Goal: Task Accomplishment & Management: Use online tool/utility

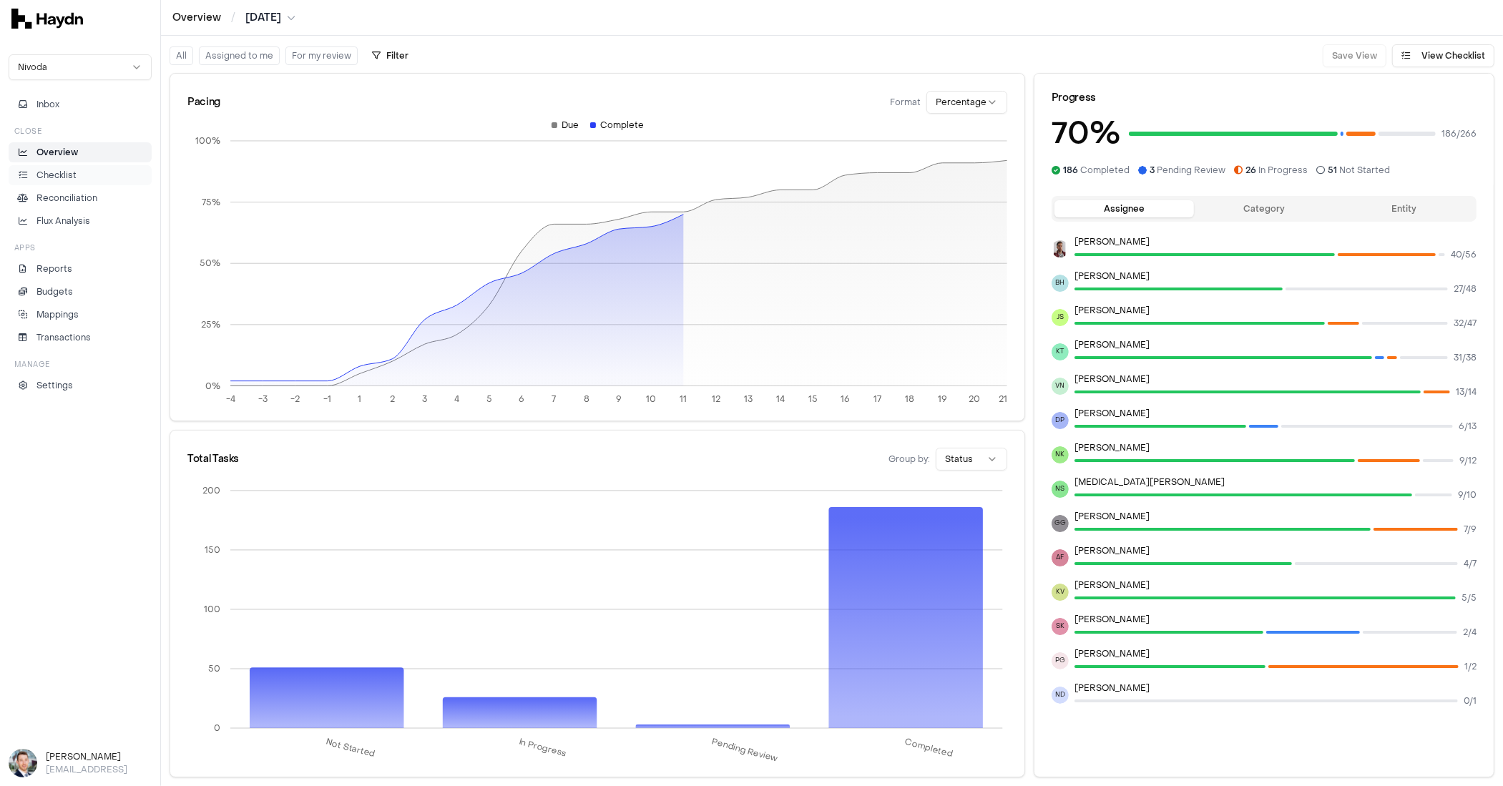
click at [71, 172] on p "Checklist" at bounding box center [56, 175] width 40 height 13
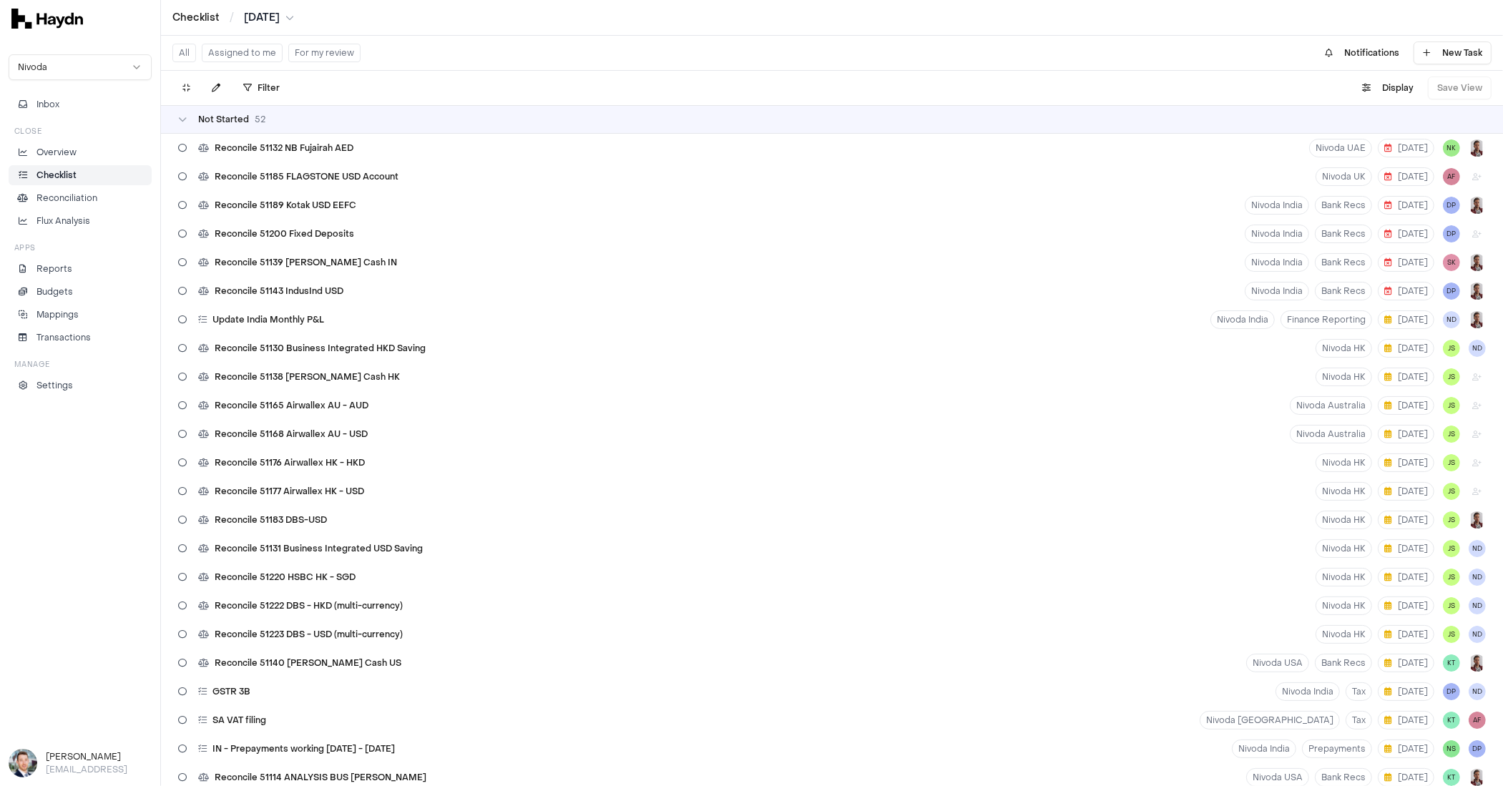
click at [277, 121] on div "Not Started 52" at bounding box center [832, 119] width 1308 height 11
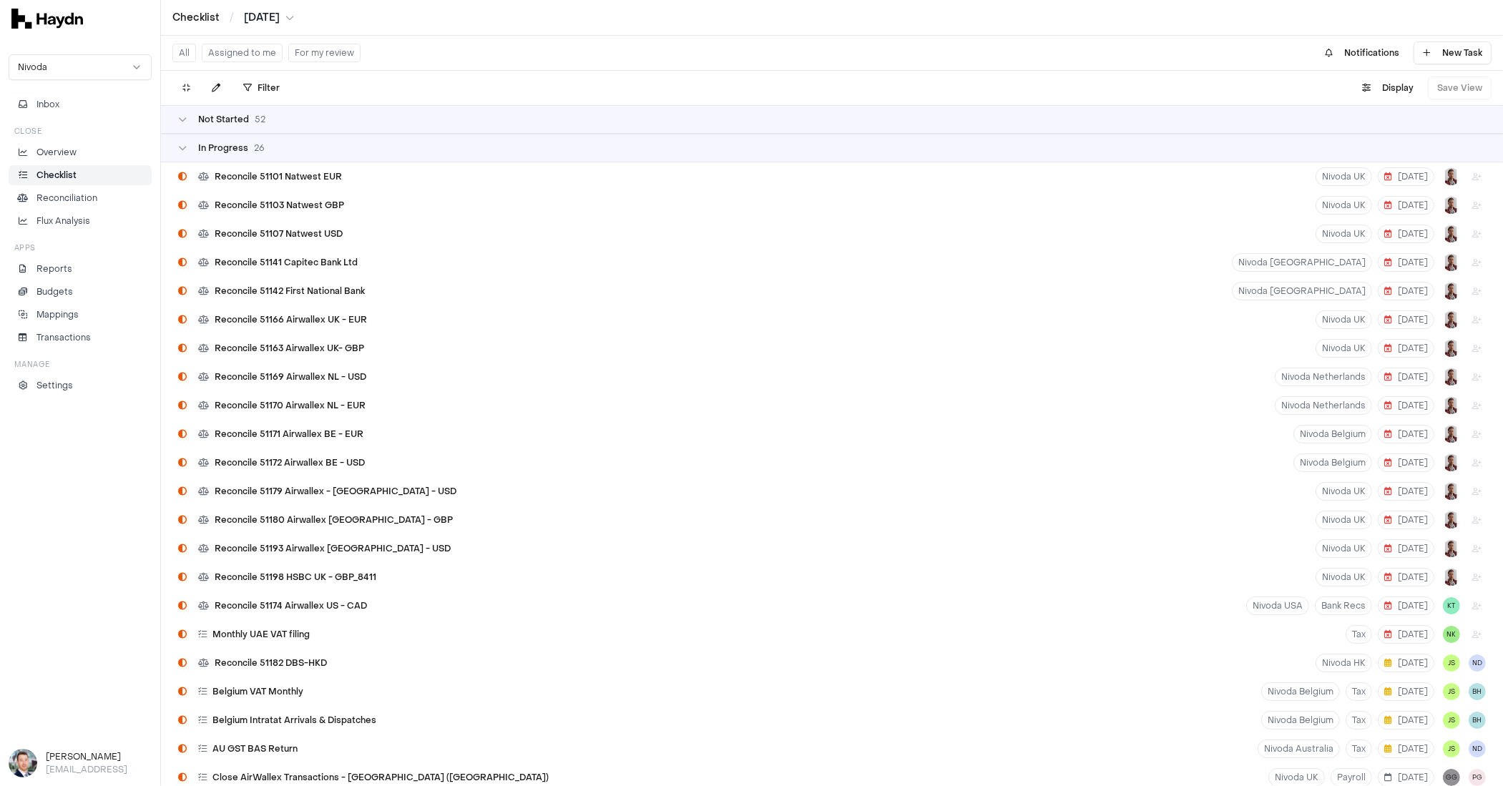
click at [270, 151] on div "In Progress 26" at bounding box center [832, 147] width 1308 height 11
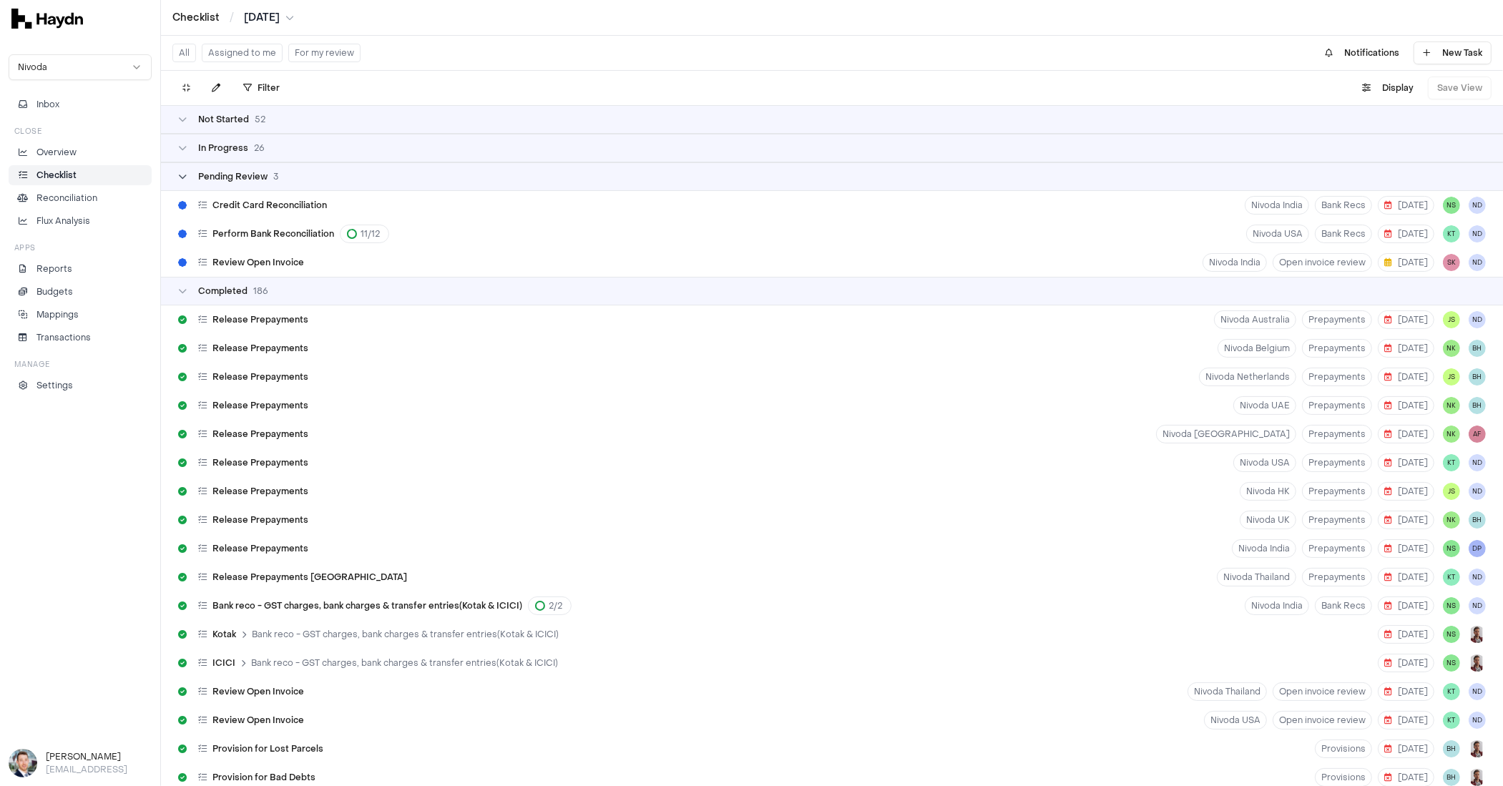
click at [264, 180] on span "Pending Review" at bounding box center [232, 176] width 69 height 11
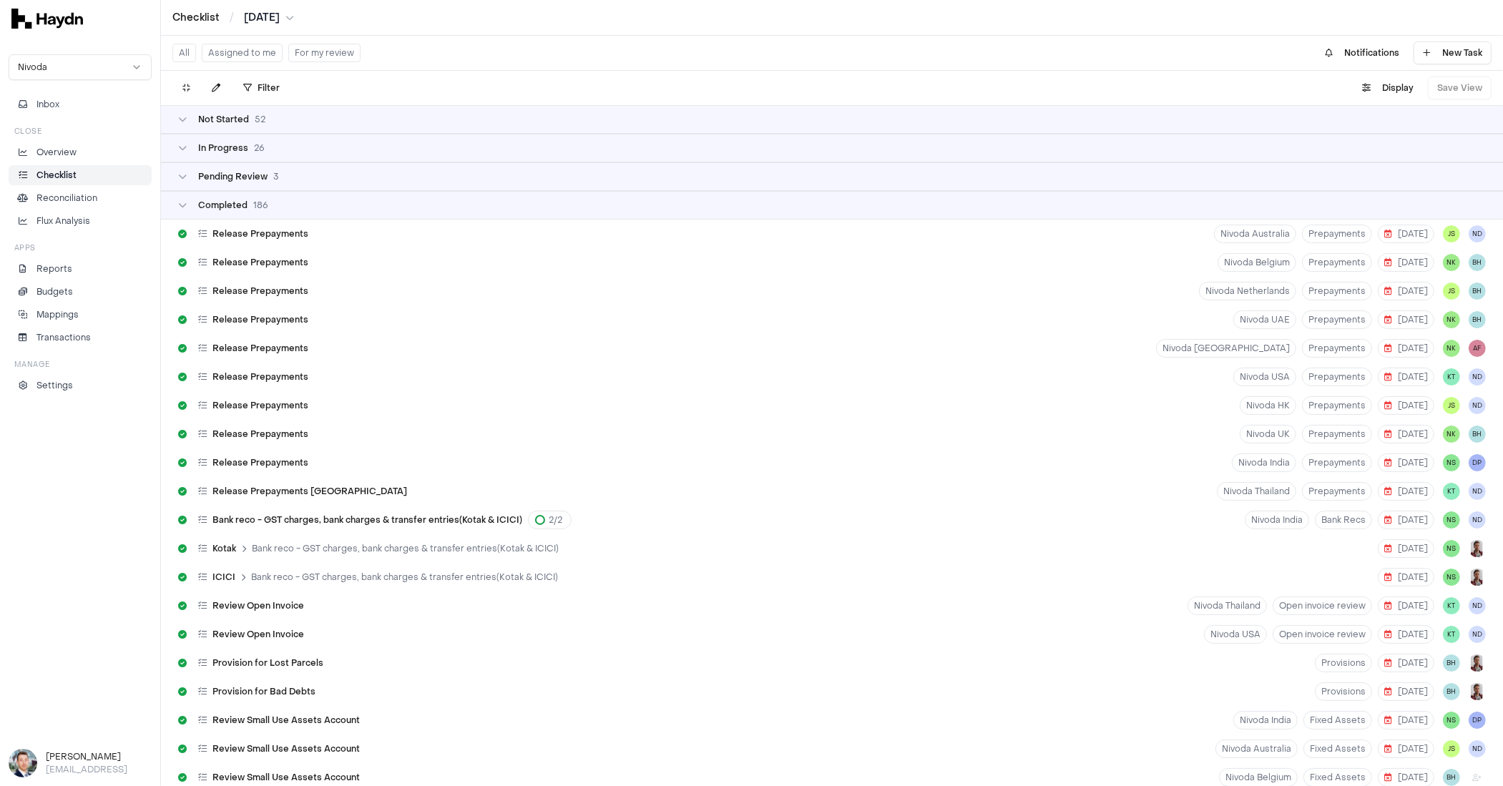
click at [258, 211] on div "Completed 186" at bounding box center [832, 205] width 1342 height 29
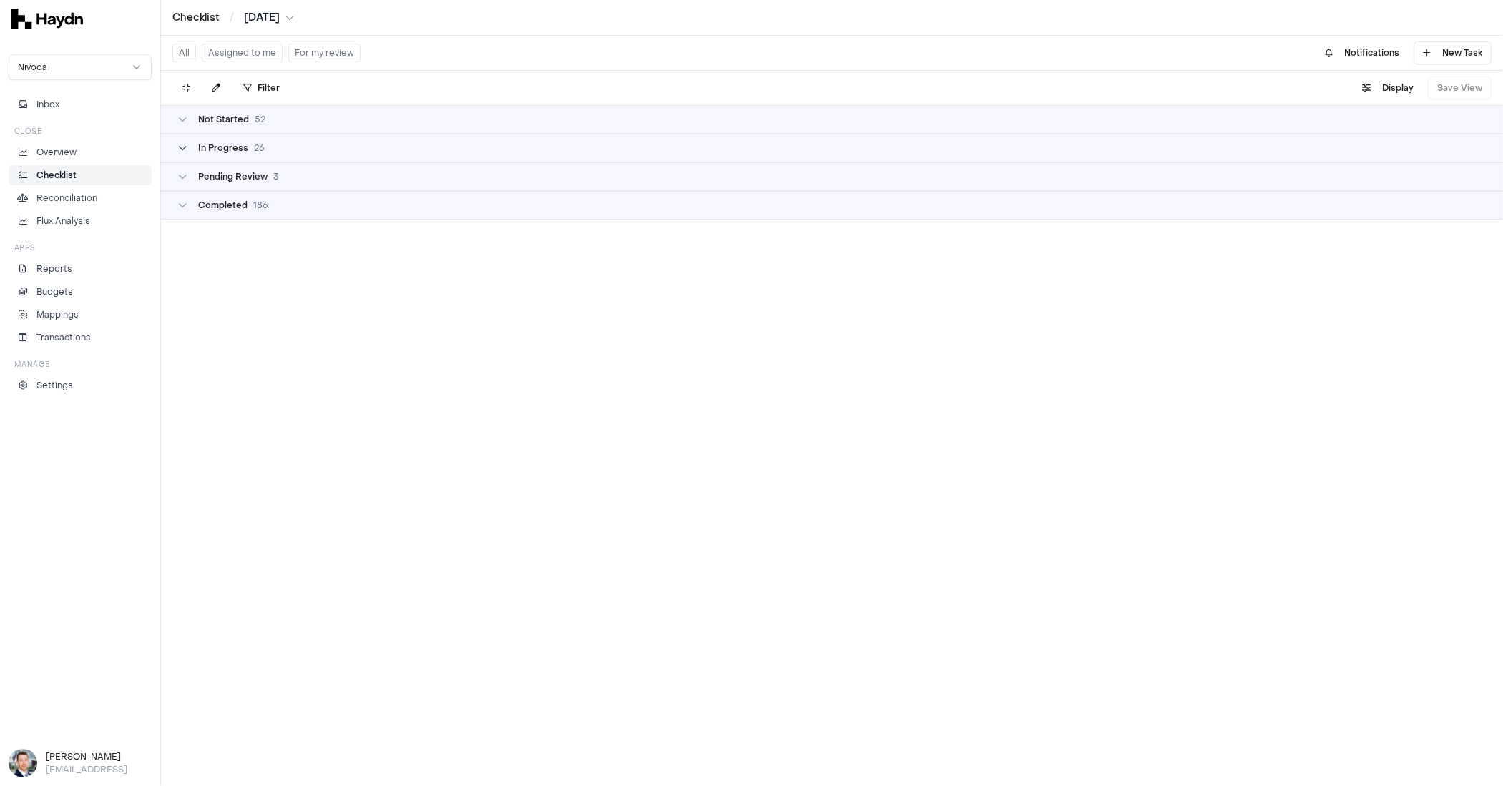
click at [255, 142] on span "26" at bounding box center [259, 147] width 11 height 11
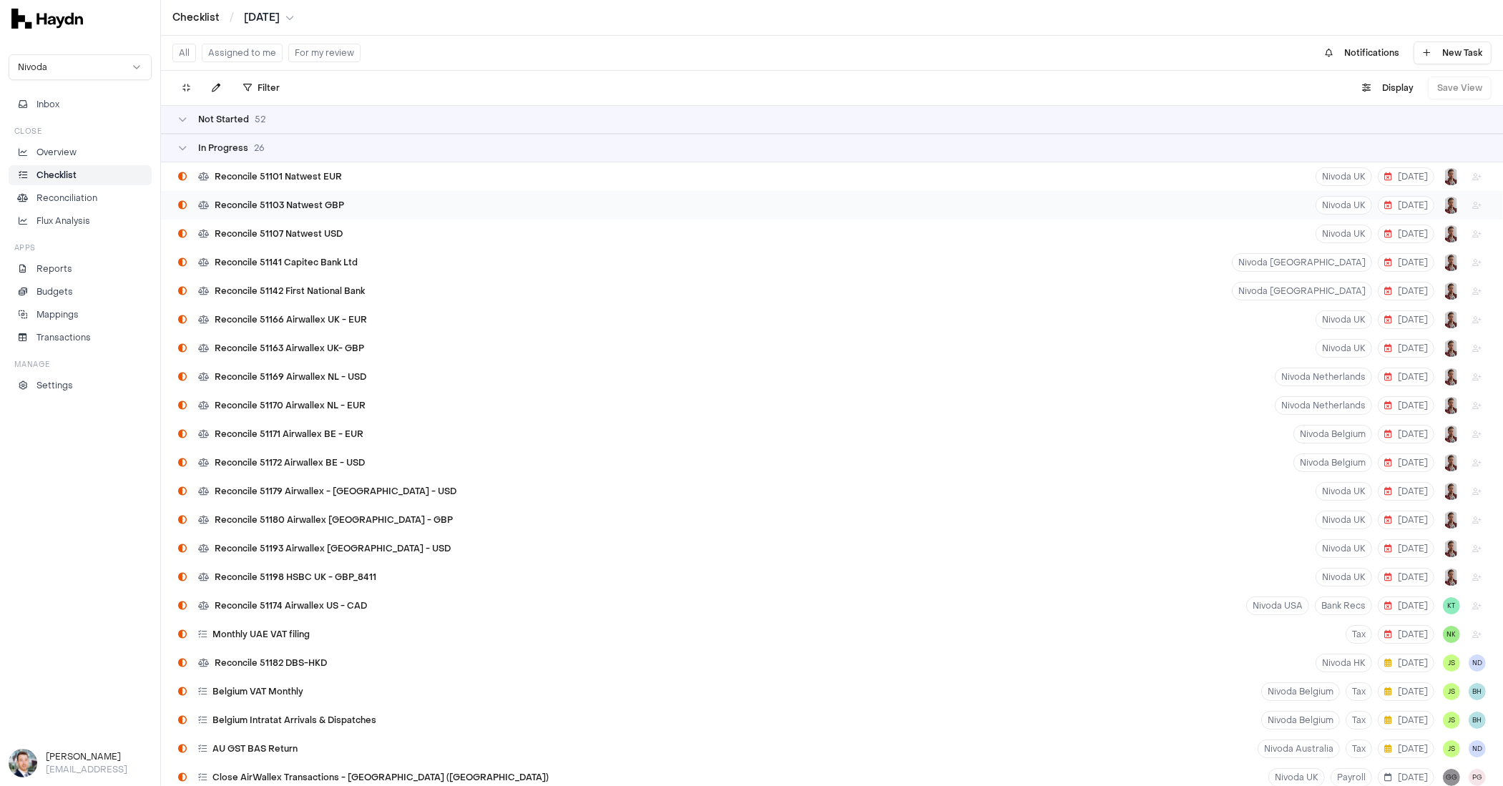
click at [291, 210] on span "Reconcile 51103 Natwest GBP" at bounding box center [279, 205] width 129 height 11
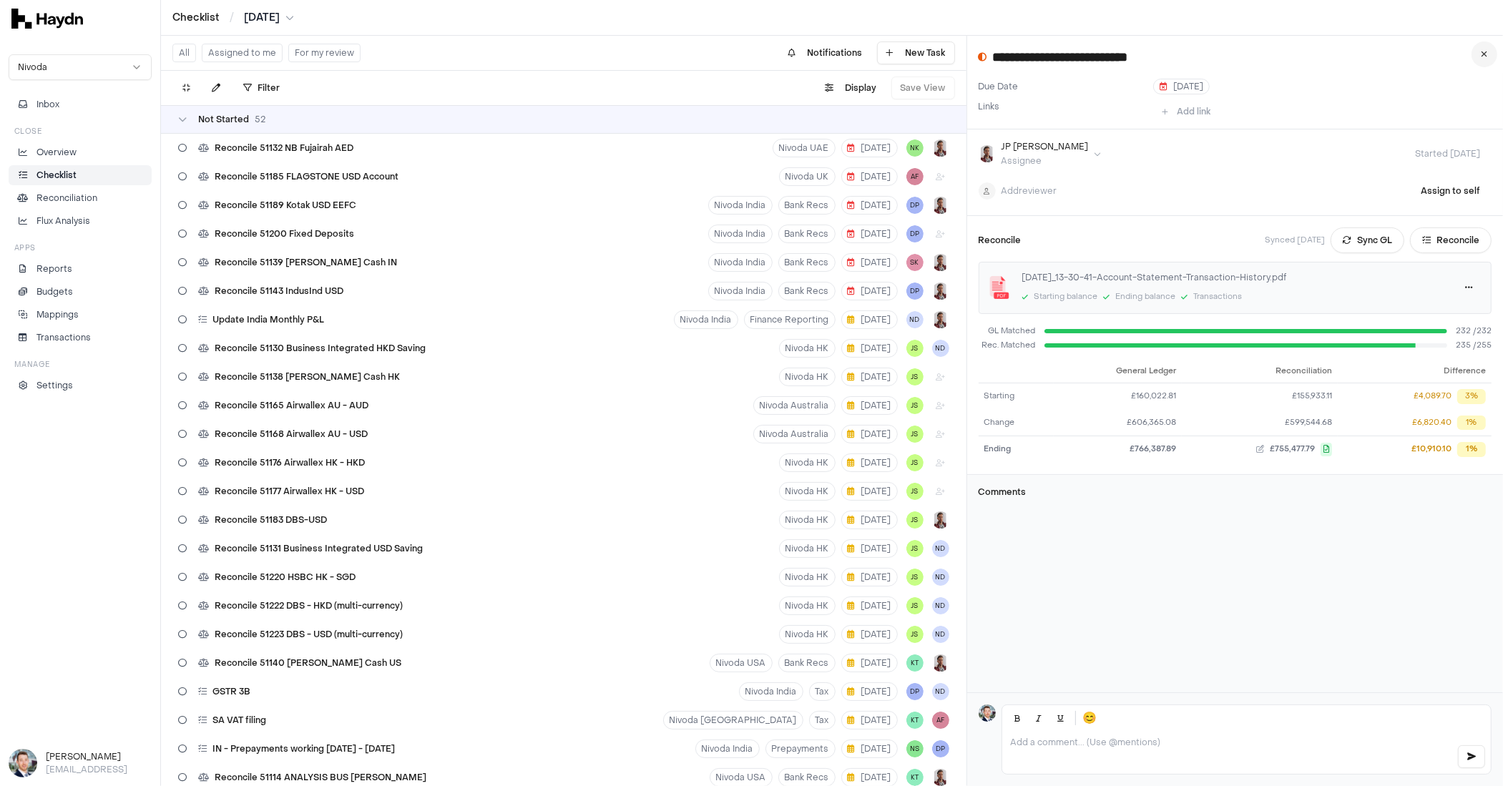
click at [1488, 57] on button at bounding box center [1485, 54] width 26 height 26
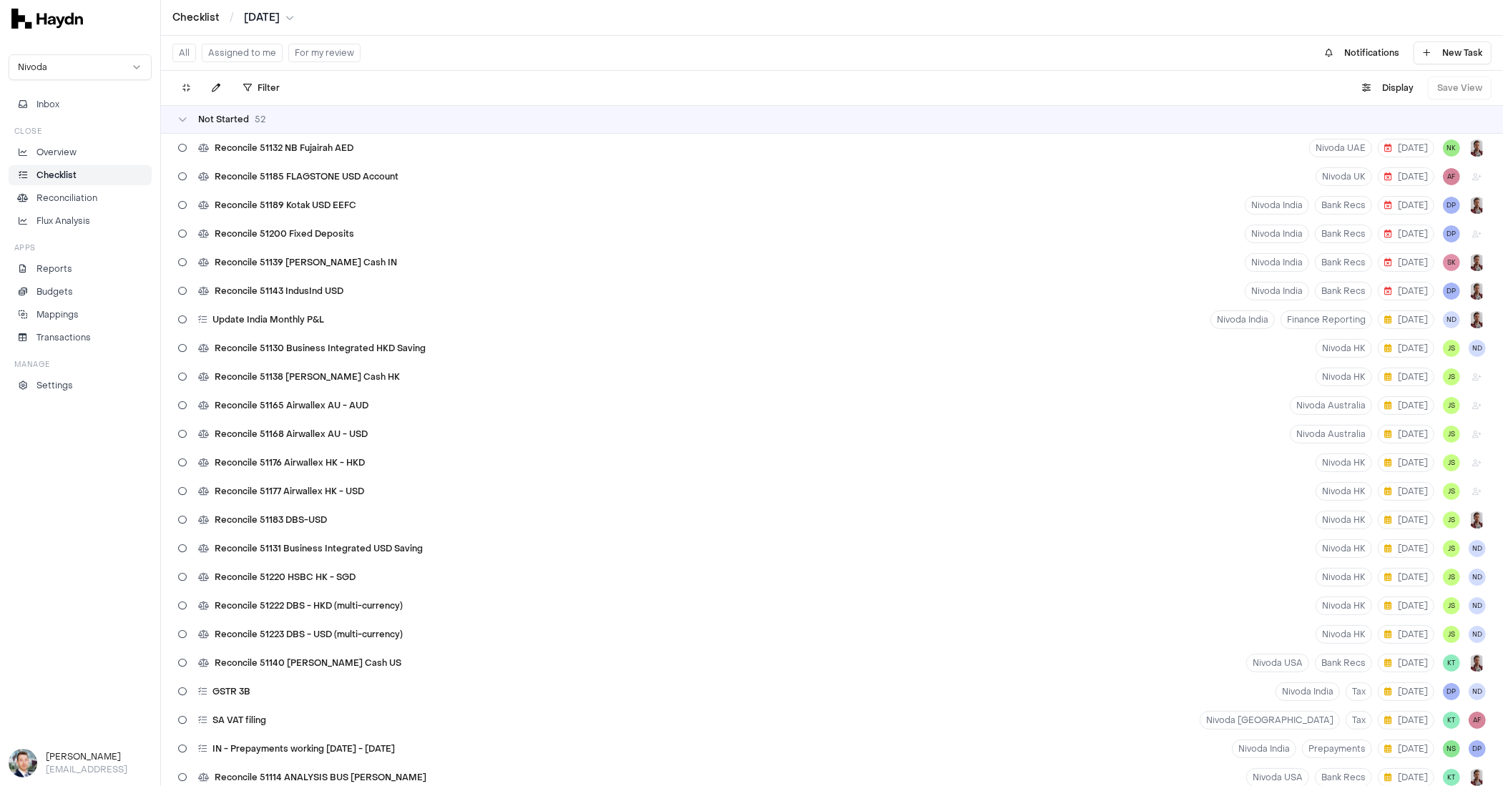
click at [315, 59] on button "For my review" at bounding box center [324, 53] width 72 height 19
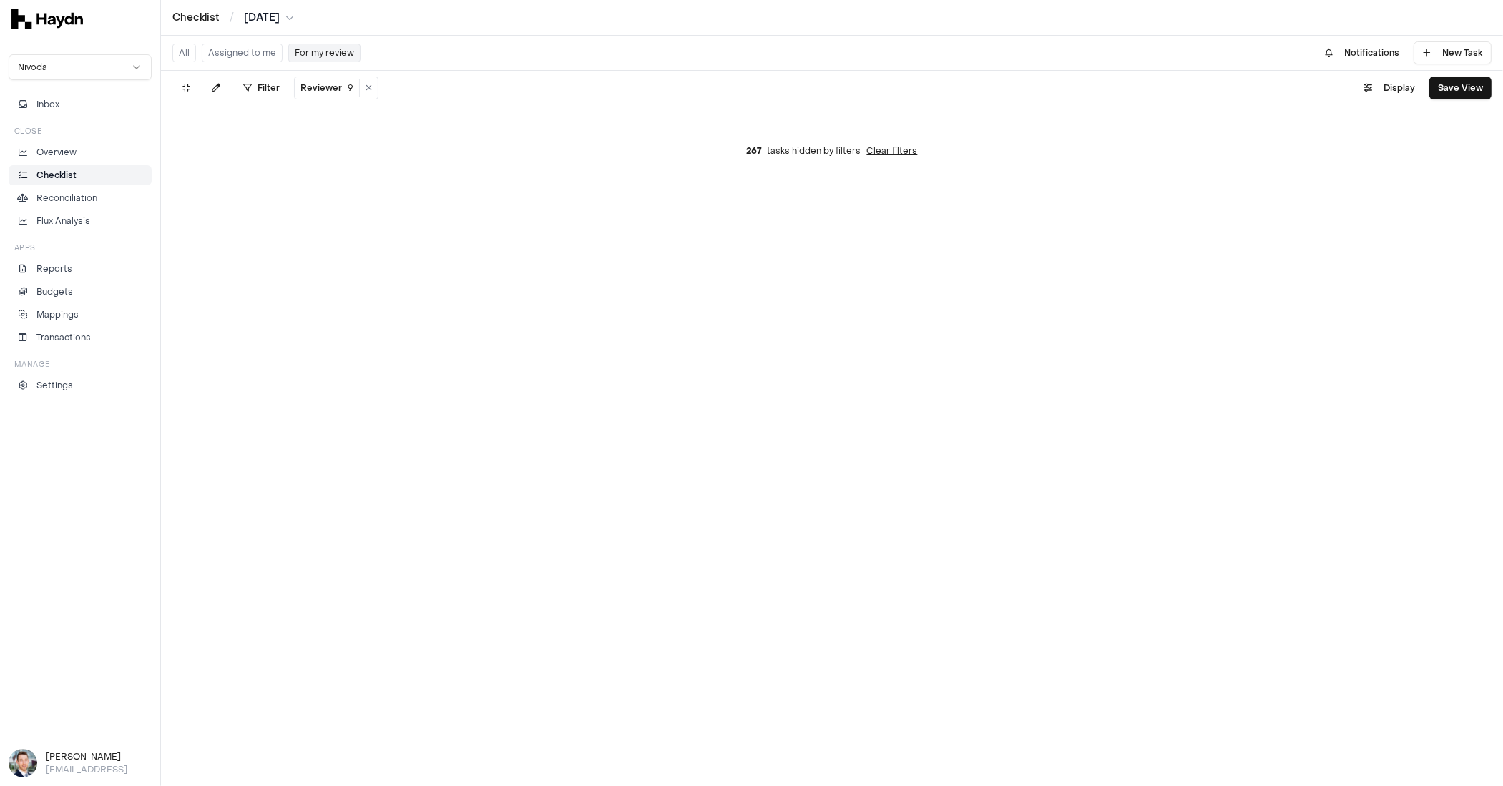
click at [241, 61] on button "Assigned to me" at bounding box center [242, 53] width 81 height 19
